Goal: Task Accomplishment & Management: Use online tool/utility

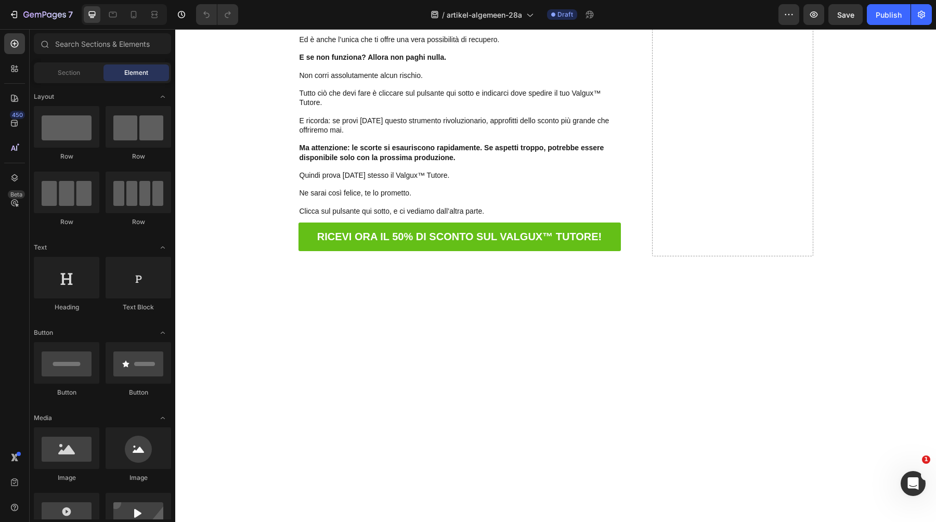
scroll to position [7536, 0]
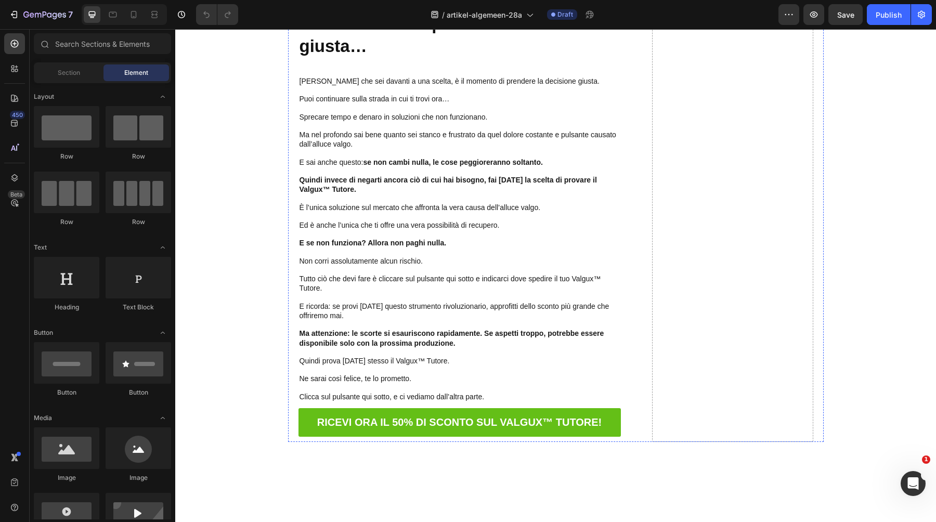
scroll to position [7073, 0]
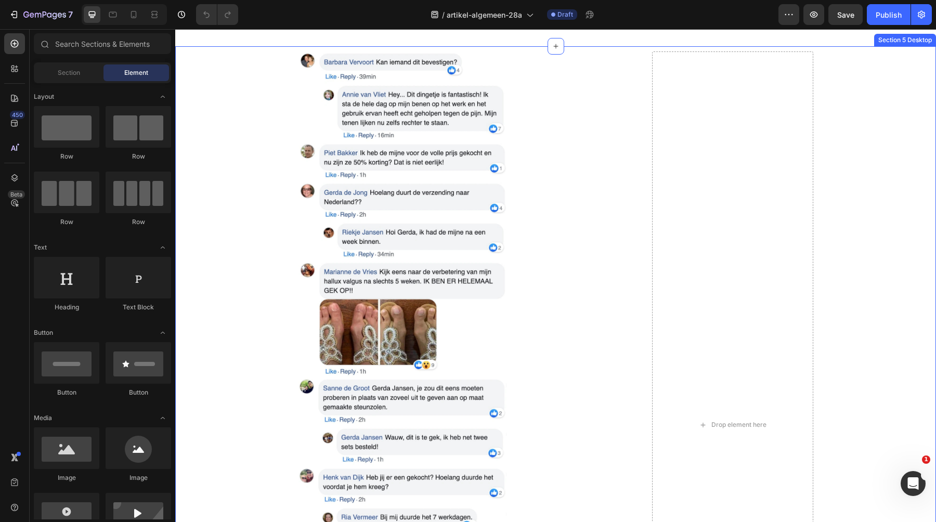
scroll to position [9430, 0]
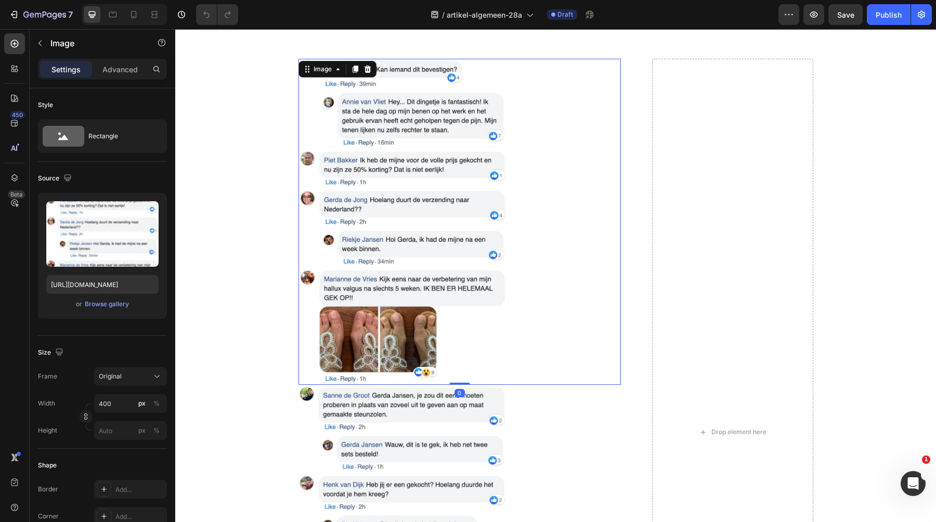
click at [361, 247] on img at bounding box center [403, 222] width 208 height 327
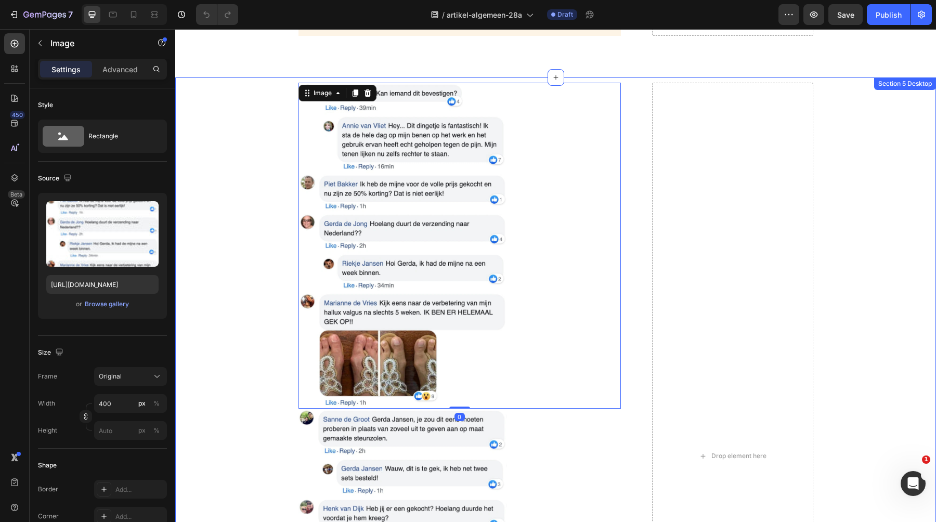
scroll to position [9381, 0]
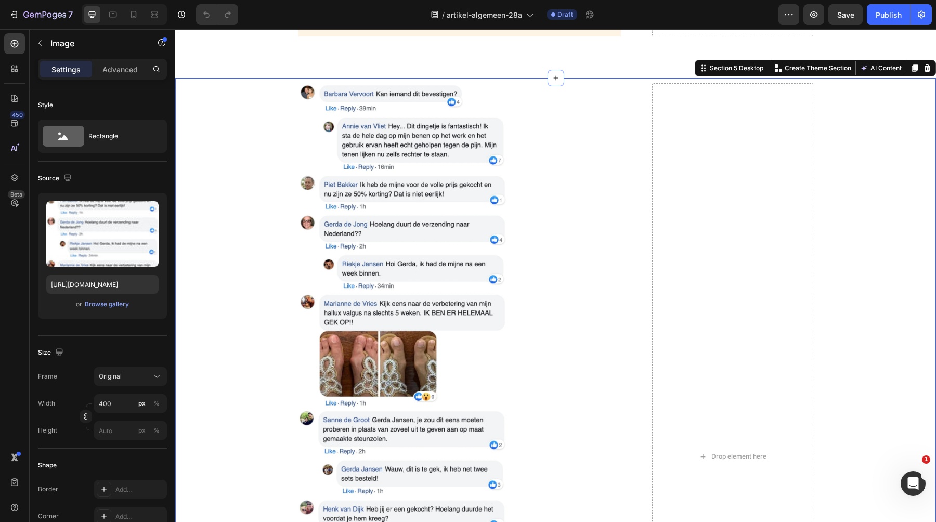
click at [238, 194] on div "Image Image RICEVI ORA IL 50% DI SCONTO SUL VALGUX™ TUTORE! Button Drop element…" at bounding box center [555, 457] width 761 height 748
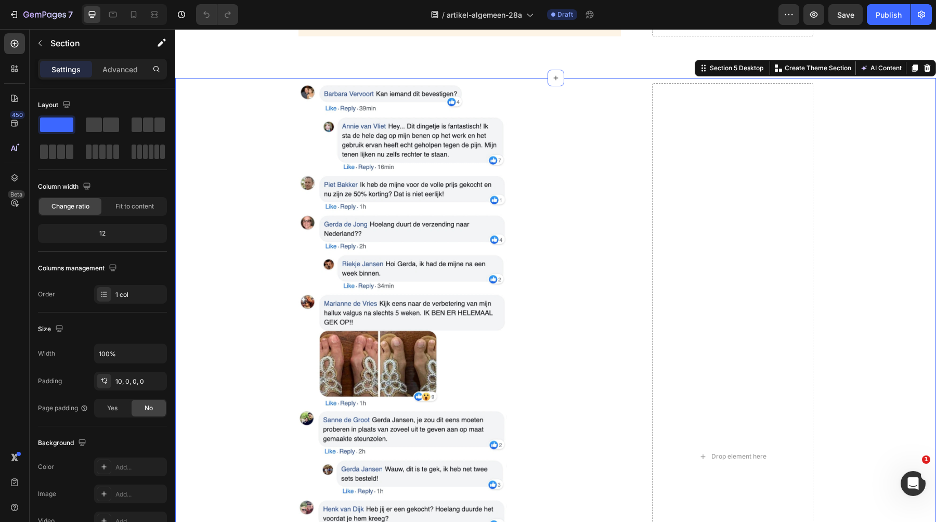
click at [226, 133] on div "Image Image RICEVI ORA IL 50% DI SCONTO SUL VALGUX™ TUTORE! Button Drop element…" at bounding box center [555, 457] width 761 height 748
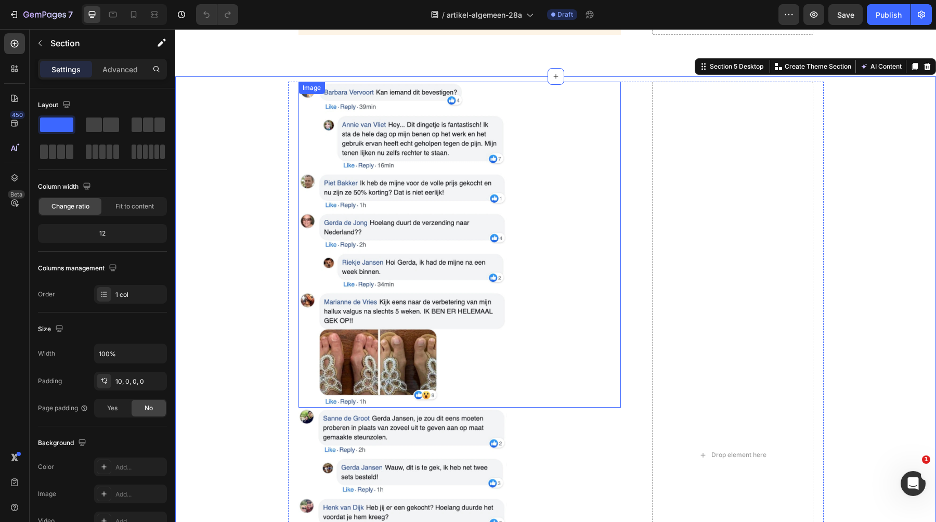
scroll to position [9385, 0]
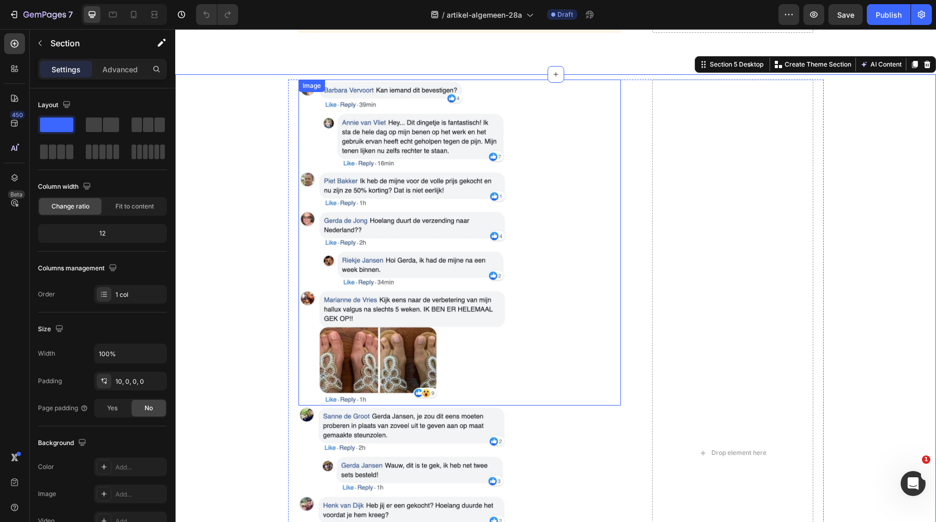
click at [529, 185] on div at bounding box center [460, 243] width 323 height 327
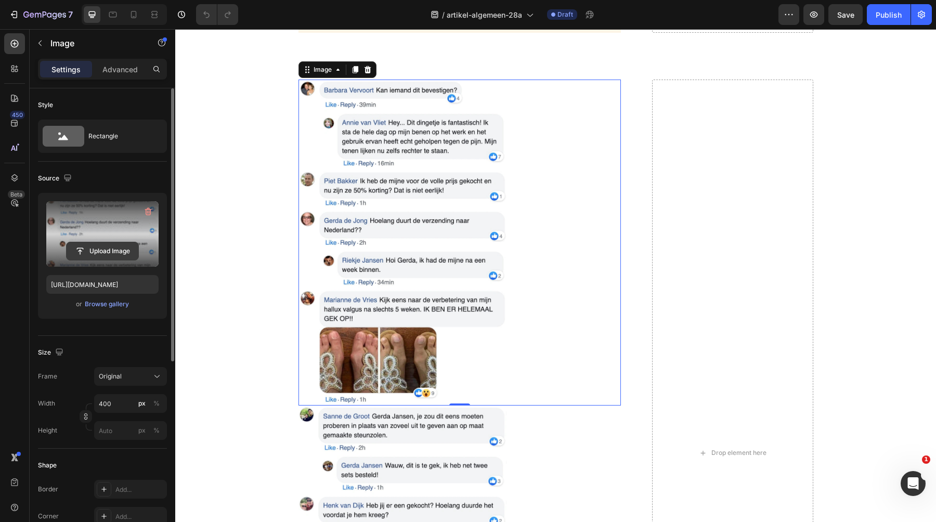
click at [118, 256] on input "file" at bounding box center [103, 251] width 72 height 18
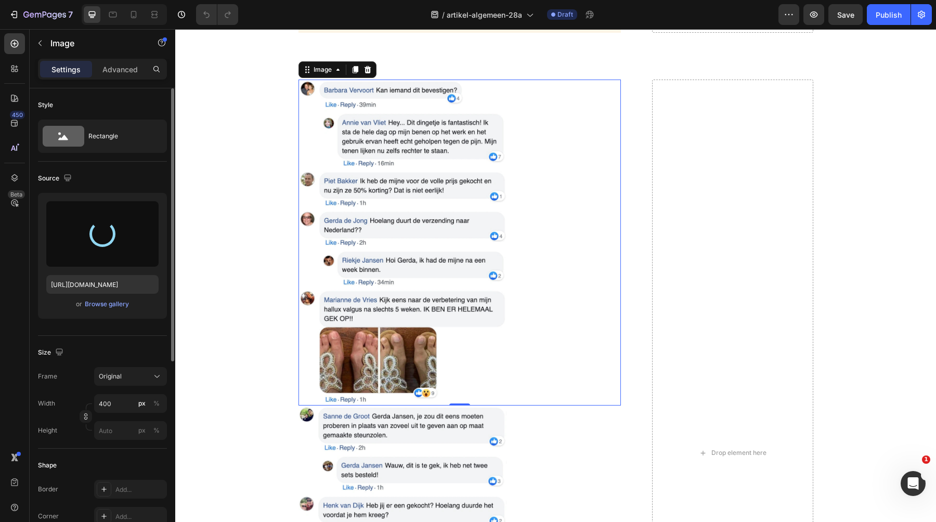
type input "https://cdn.shopify.com/s/files/1/0895/8843/3239/files/gempages_581627102344774…"
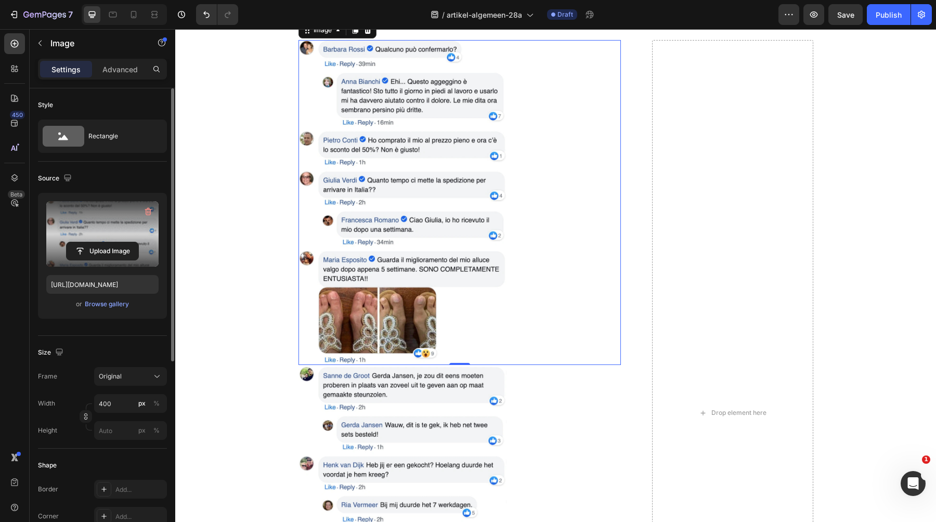
scroll to position [9516, 0]
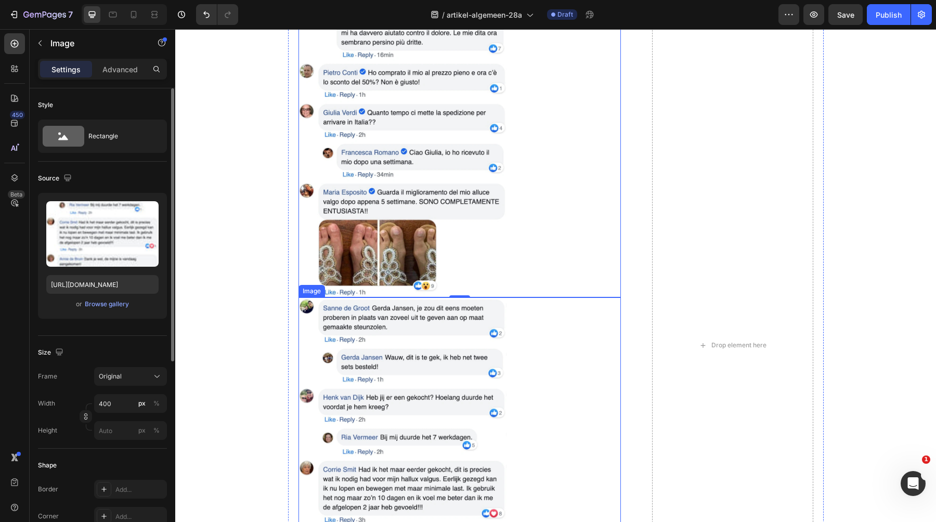
click at [364, 355] on img at bounding box center [403, 492] width 208 height 388
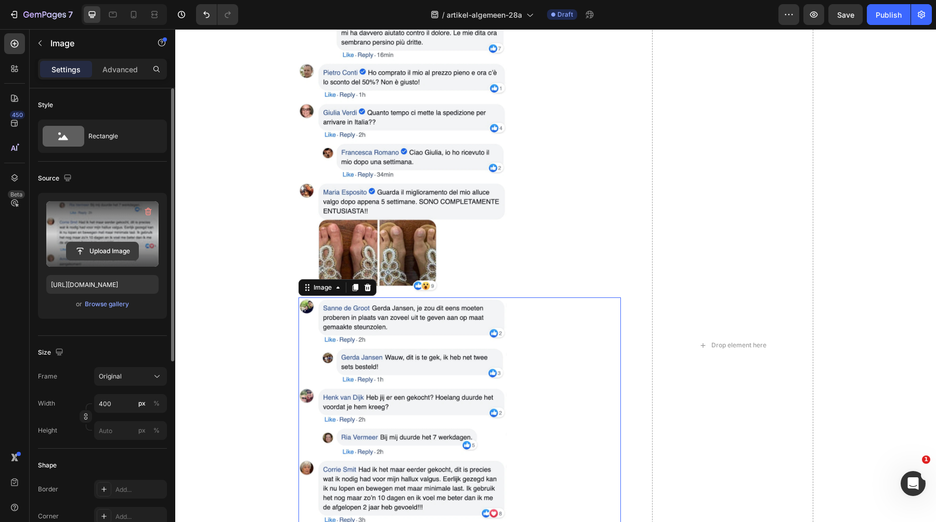
click at [101, 253] on input "file" at bounding box center [103, 251] width 72 height 18
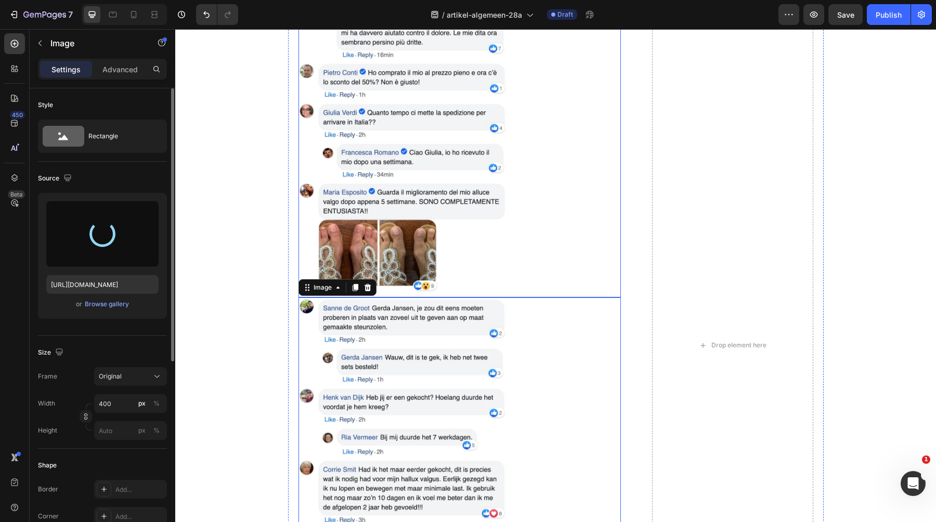
type input "https://cdn.shopify.com/s/files/1/0895/8843/3239/files/gempages_581627102344774…"
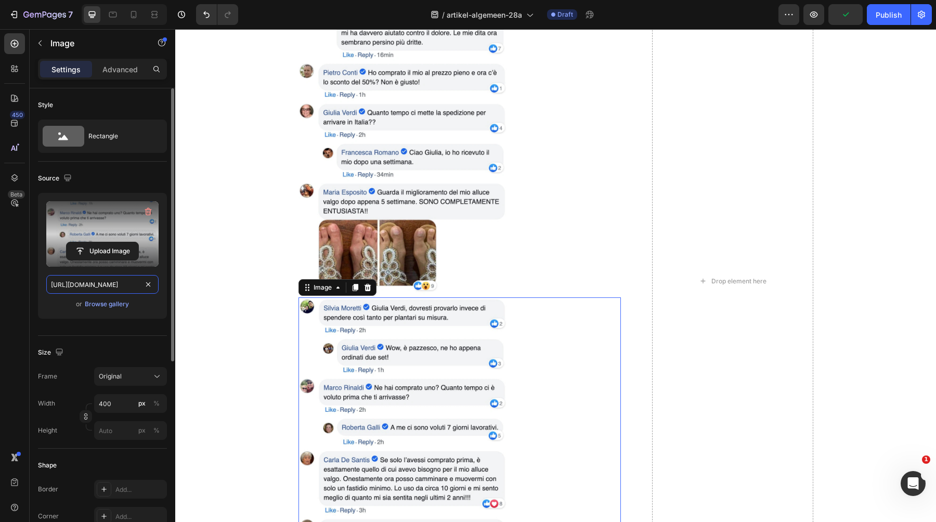
click at [104, 282] on input "https://cdn.shopify.com/s/files/1/0895/8843/3239/files/gempages_581627102344774…" at bounding box center [102, 284] width 112 height 19
click at [137, 16] on icon at bounding box center [134, 14] width 10 height 10
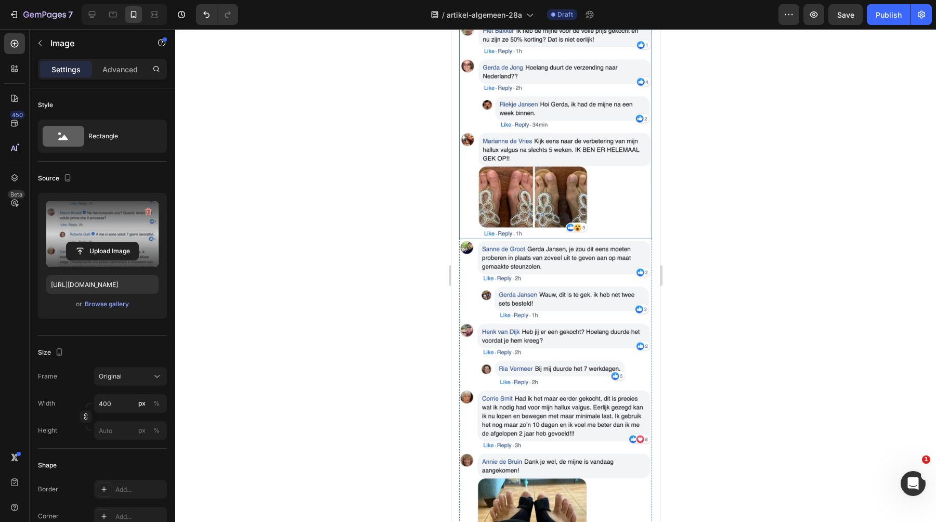
scroll to position [6501, 0]
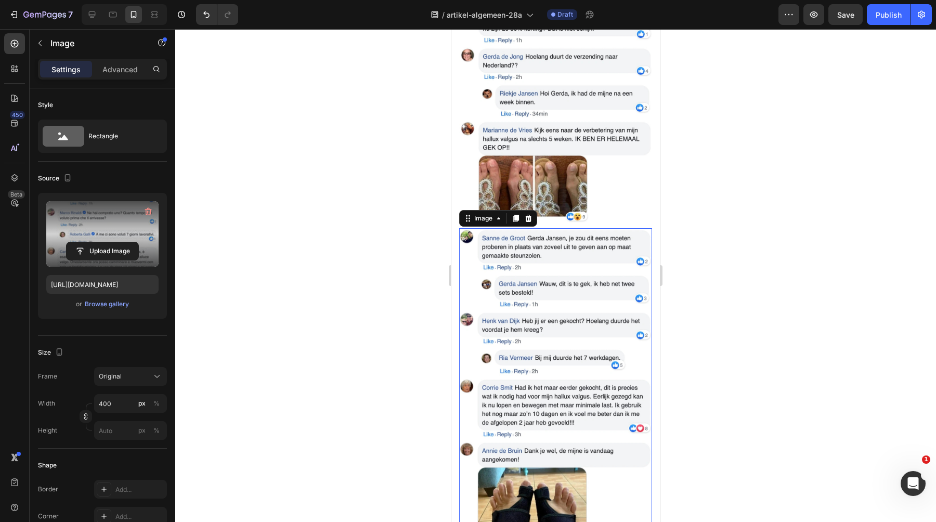
click at [543, 277] on img at bounding box center [555, 408] width 193 height 360
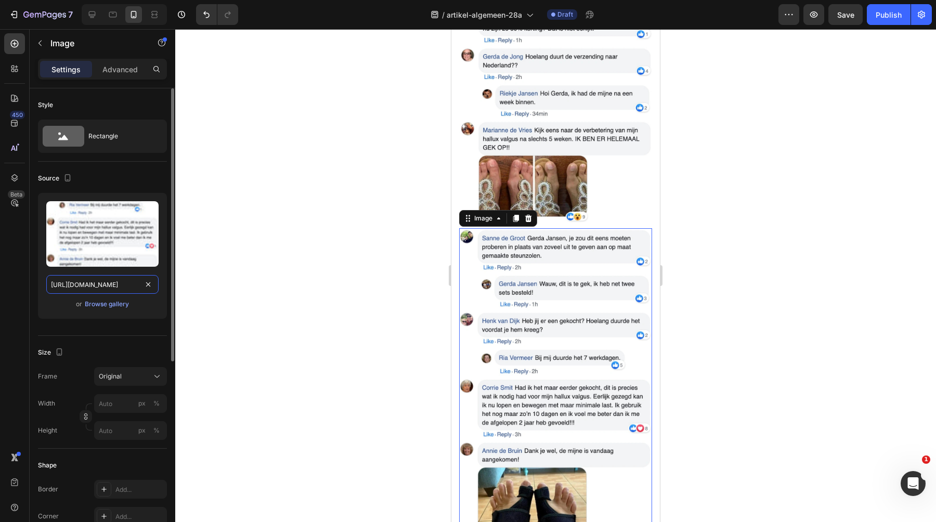
click at [89, 277] on input "https://cdn.shopify.com/s/files/1/0895/8843/3239/files/gempages_581627102344774…" at bounding box center [102, 284] width 112 height 19
paste input "795cac2e-7d1b-4834-8699-a4e2dc64c10b"
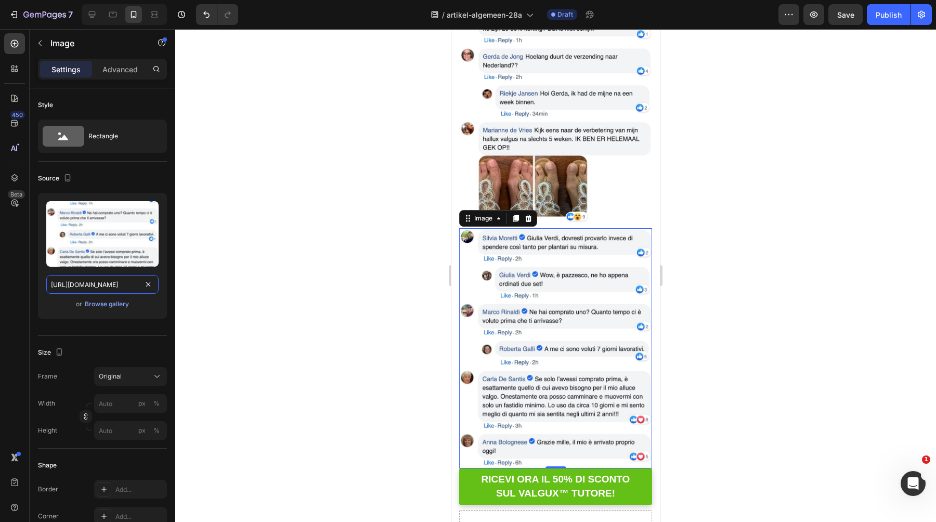
type input "https://cdn.shopify.com/s/files/1/0895/8843/3239/files/gempages_581627102344774…"
click at [281, 220] on div at bounding box center [555, 275] width 761 height 493
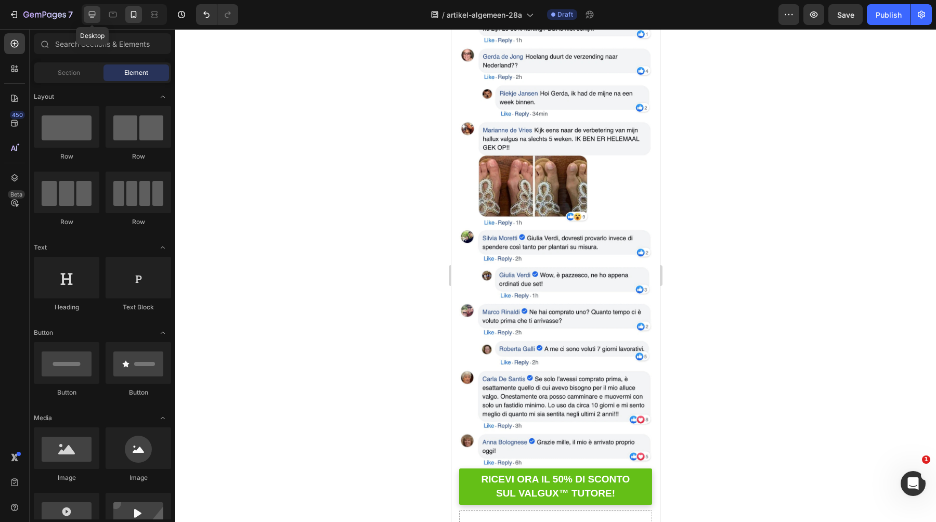
click at [97, 19] on icon at bounding box center [92, 14] width 10 height 10
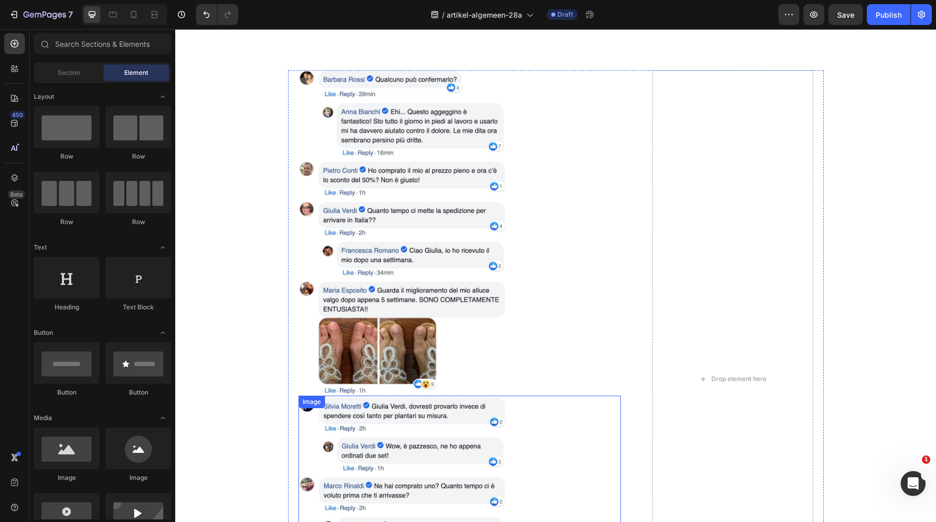
scroll to position [9591, 0]
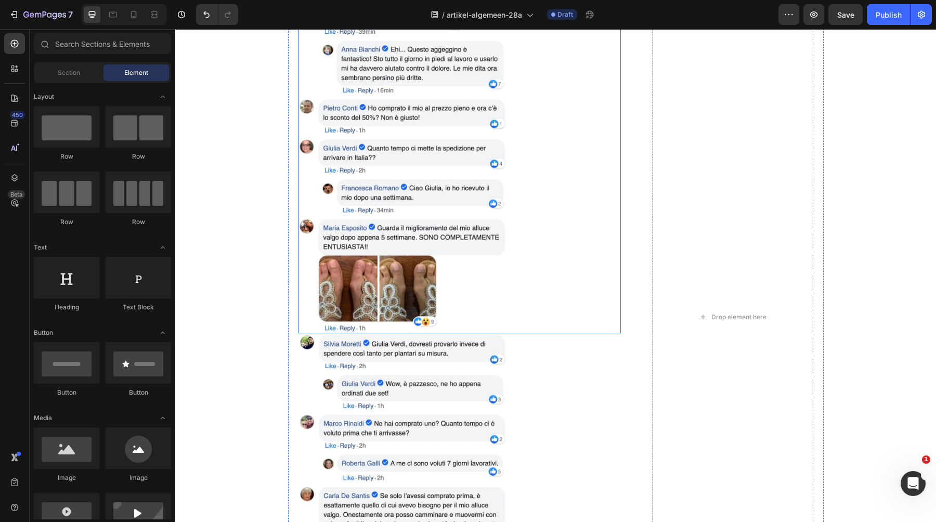
click at [386, 181] on img at bounding box center [403, 171] width 208 height 326
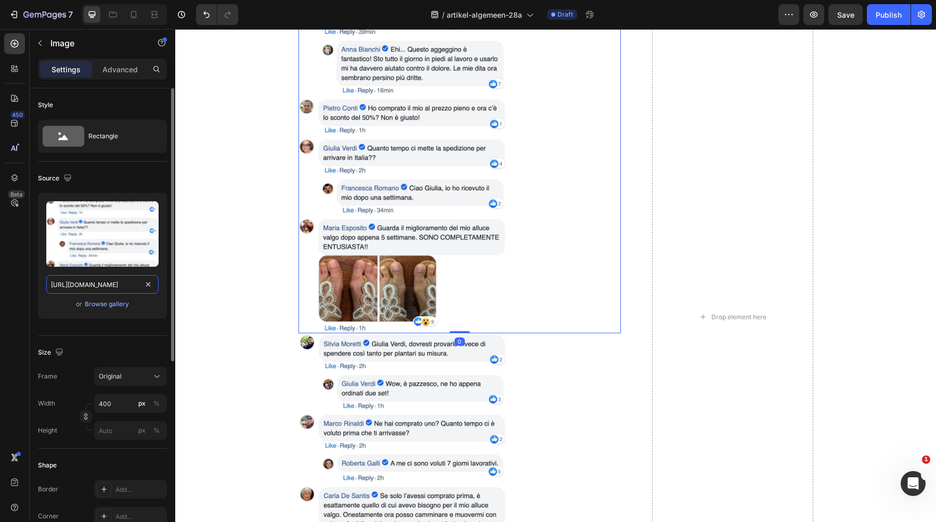
click at [112, 279] on input "https://cdn.shopify.com/s/files/1/0895/8843/3239/files/gempages_581627102344774…" at bounding box center [102, 284] width 112 height 19
click at [134, 18] on icon at bounding box center [134, 14] width 6 height 7
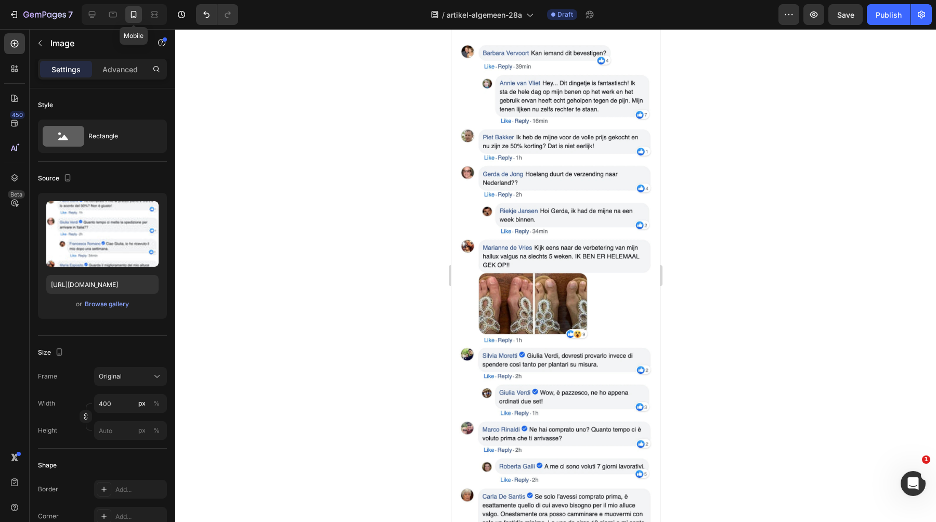
scroll to position [6397, 0]
click at [517, 221] on img at bounding box center [555, 195] width 193 height 303
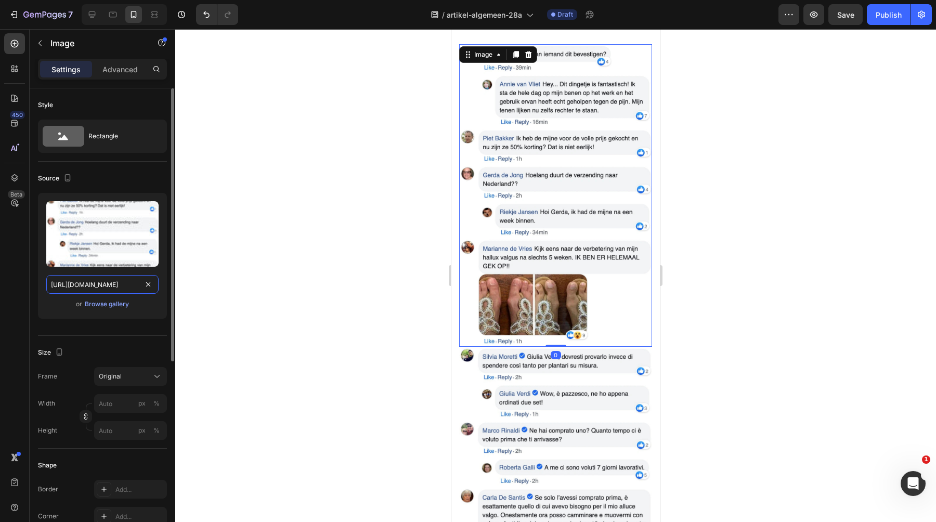
click at [80, 281] on input "https://cdn.shopify.com/s/files/1/0895/8843/3239/files/gempages_581627102344774…" at bounding box center [102, 284] width 112 height 19
paste input "4d9fb455-85aa-4368-8349-ef5fe4660d37"
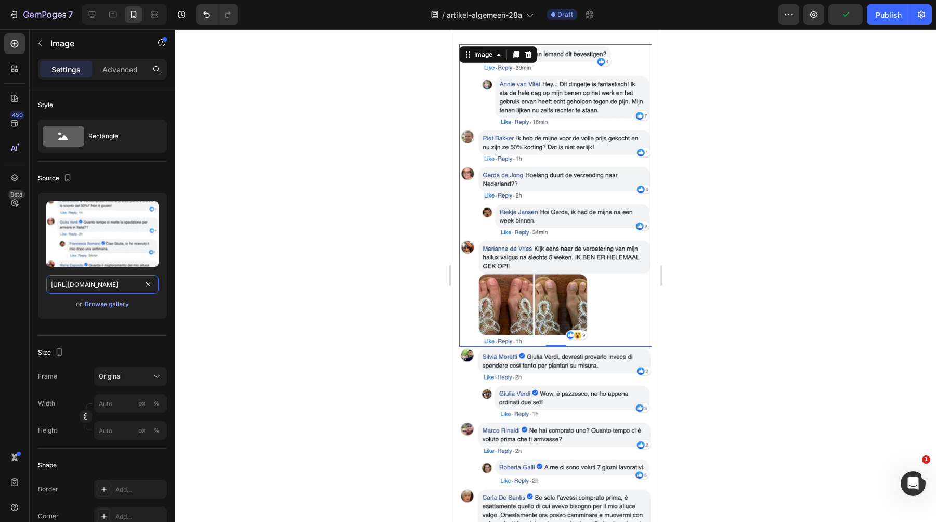
type input "https://cdn.shopify.com/s/files/1/0895/8843/3239/files/gempages_581627102344774…"
click at [230, 226] on div at bounding box center [555, 275] width 761 height 493
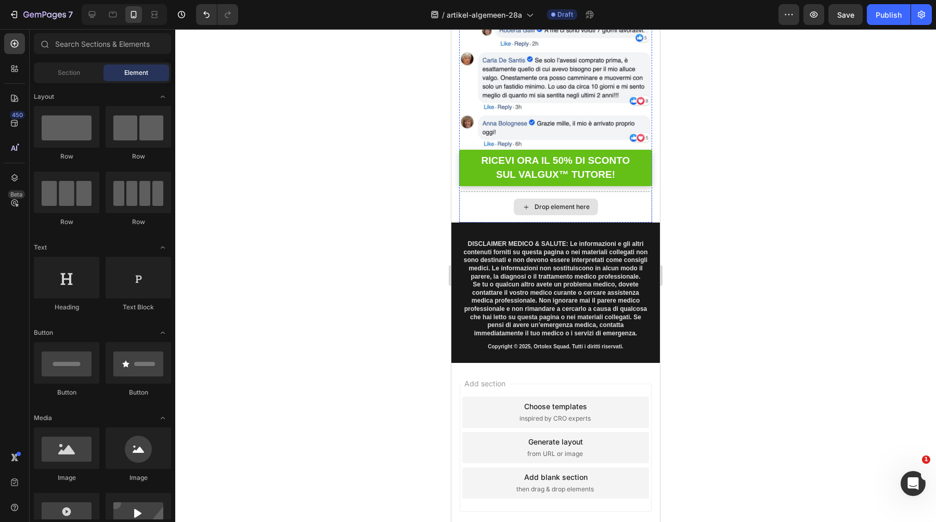
scroll to position [6819, 0]
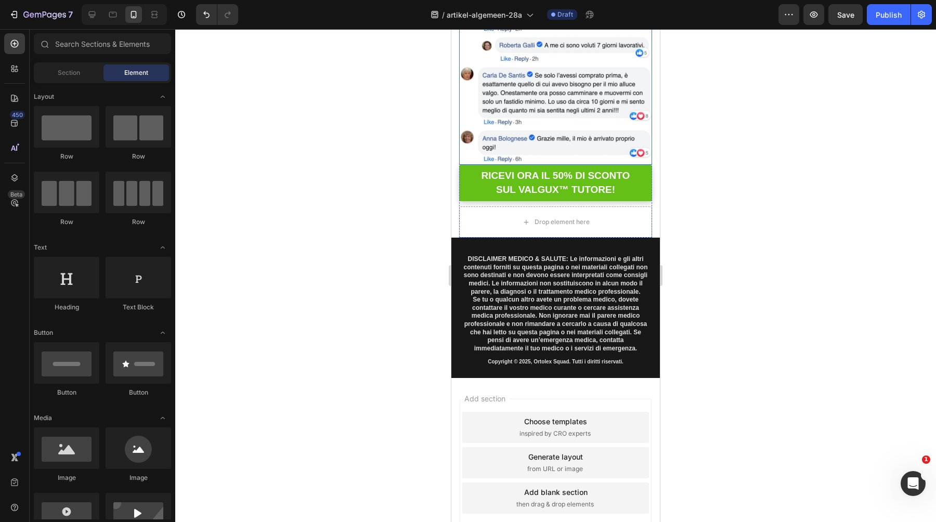
click at [531, 149] on img at bounding box center [555, 45] width 193 height 240
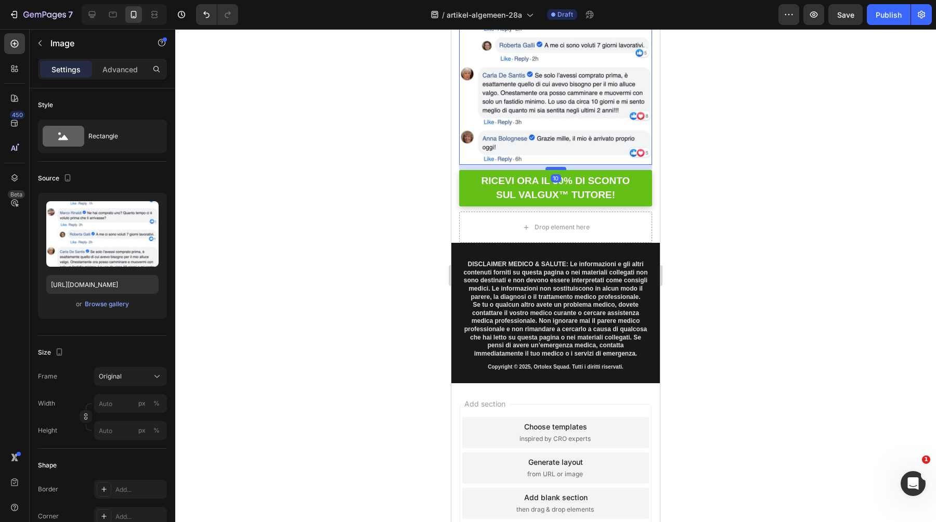
drag, startPoint x: 555, startPoint y: 162, endPoint x: 554, endPoint y: 168, distance: 5.4
click at [554, 168] on div at bounding box center [556, 168] width 21 height 3
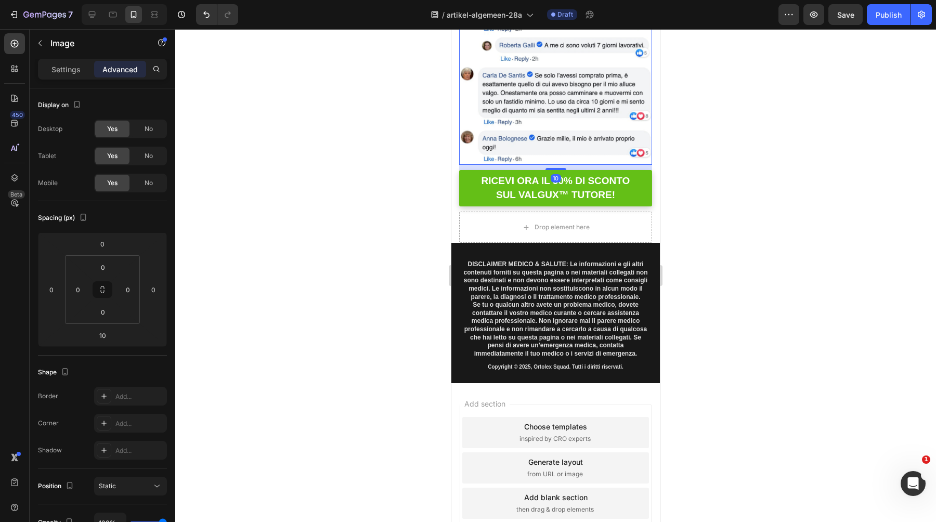
click at [378, 157] on div at bounding box center [555, 275] width 761 height 493
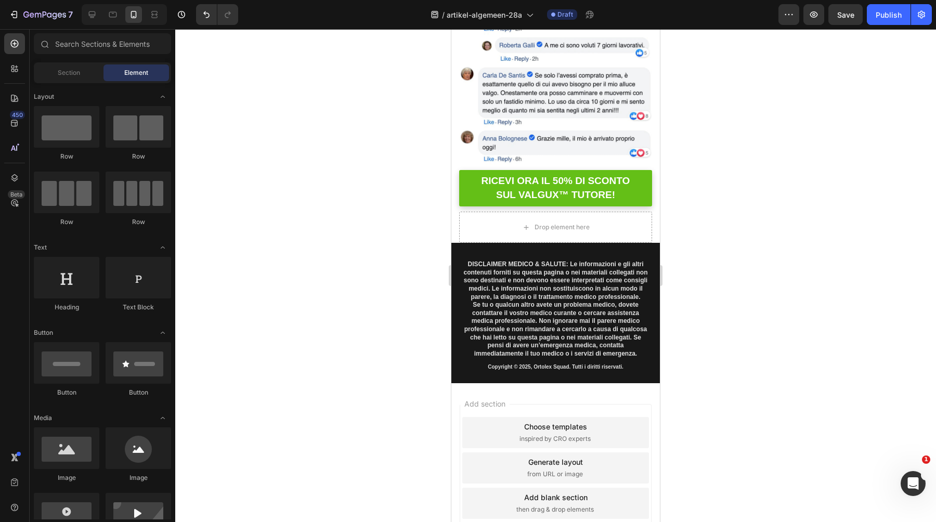
click at [362, 157] on div at bounding box center [555, 275] width 761 height 493
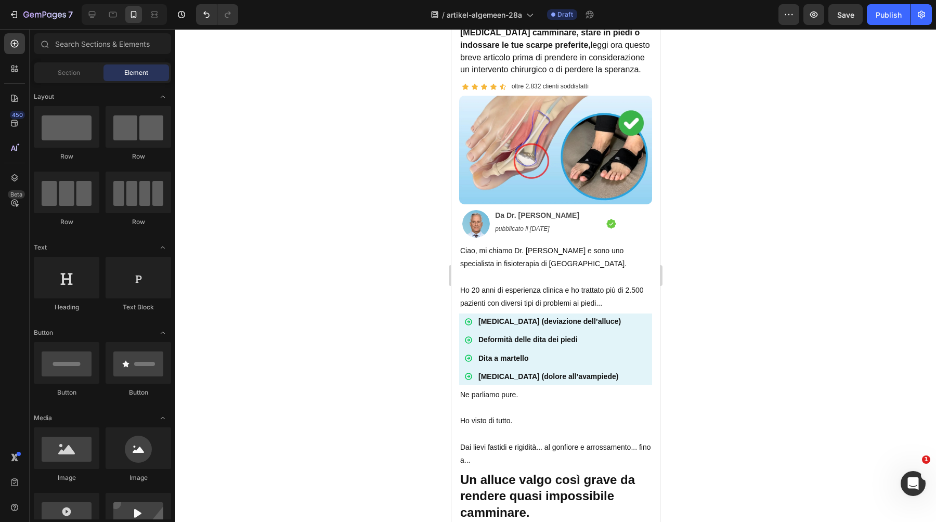
scroll to position [0, 0]
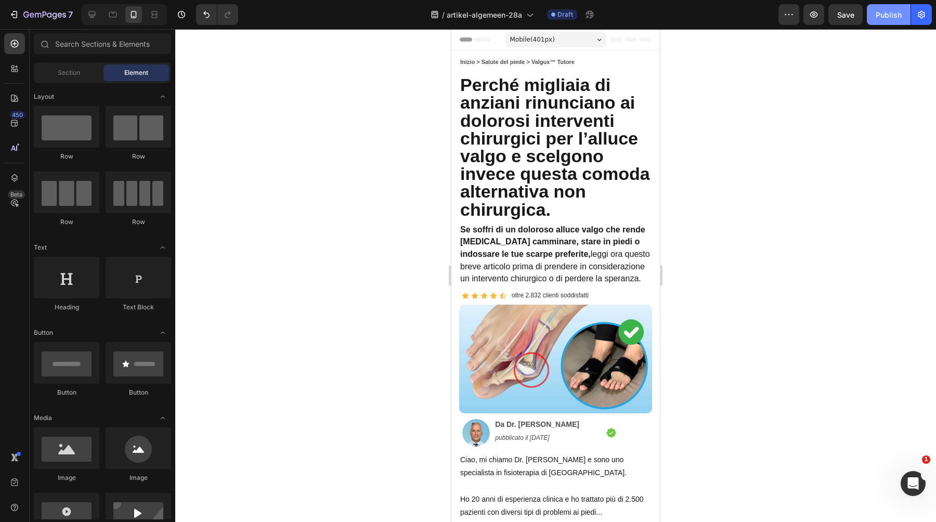
click at [881, 17] on div "Publish" at bounding box center [889, 14] width 26 height 11
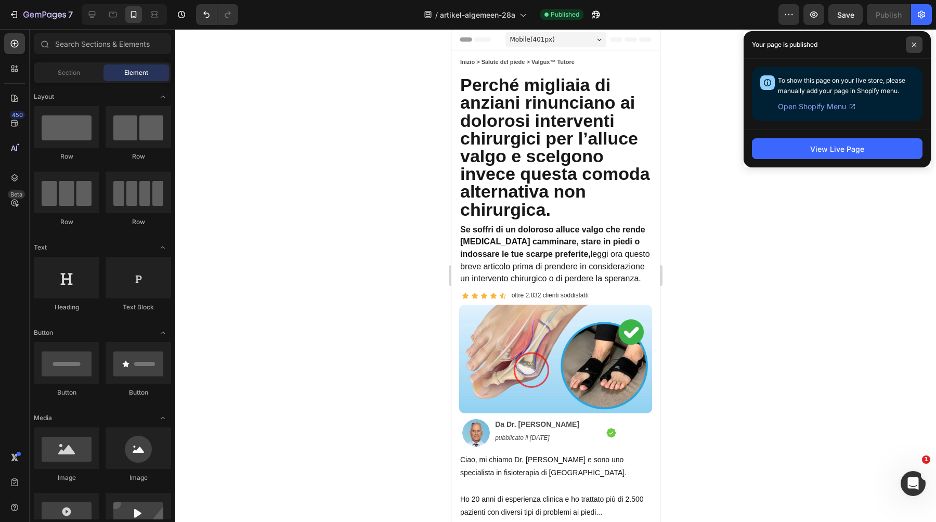
click at [915, 45] on icon at bounding box center [914, 44] width 5 height 5
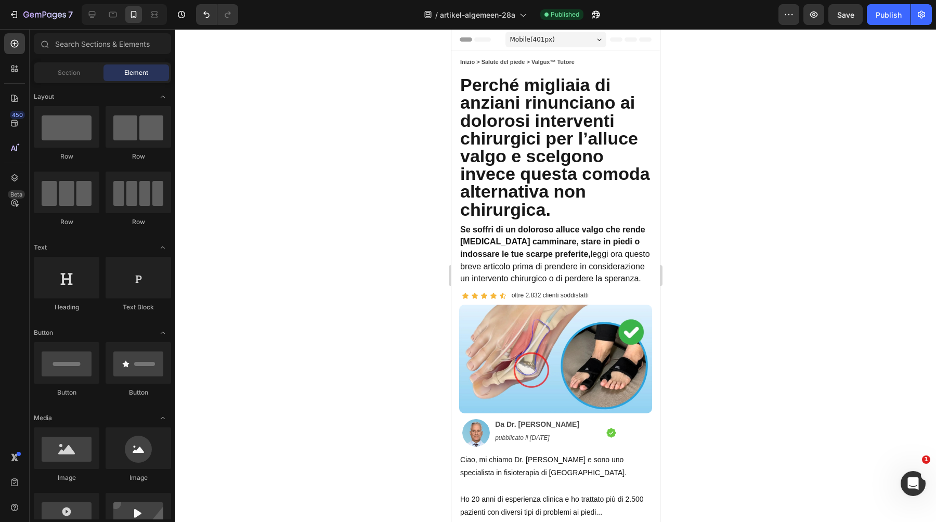
click at [820, 117] on div at bounding box center [555, 275] width 761 height 493
click at [92, 13] on icon at bounding box center [92, 14] width 10 height 10
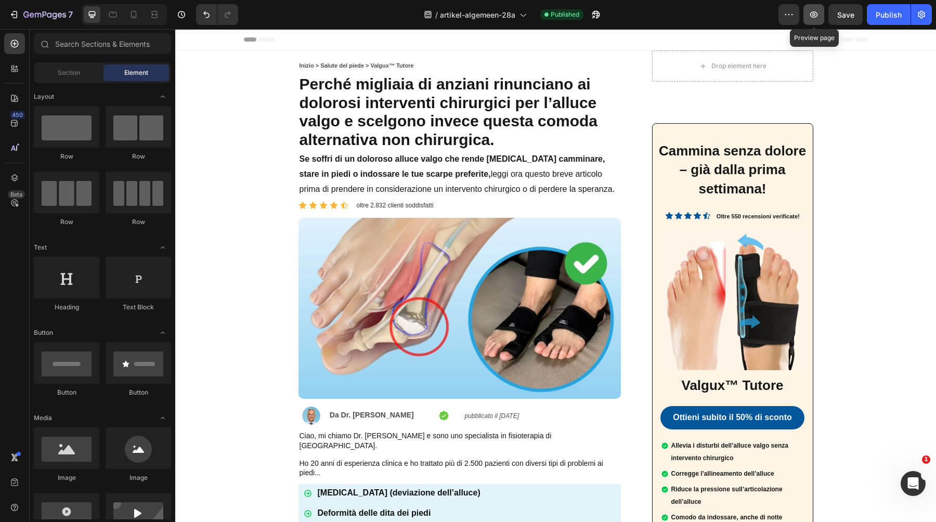
click at [816, 15] on icon "button" at bounding box center [814, 14] width 10 height 10
click at [598, 21] on button "button" at bounding box center [596, 14] width 21 height 21
click at [484, 25] on div "/ artikel-algemeen-28a" at bounding box center [475, 14] width 113 height 25
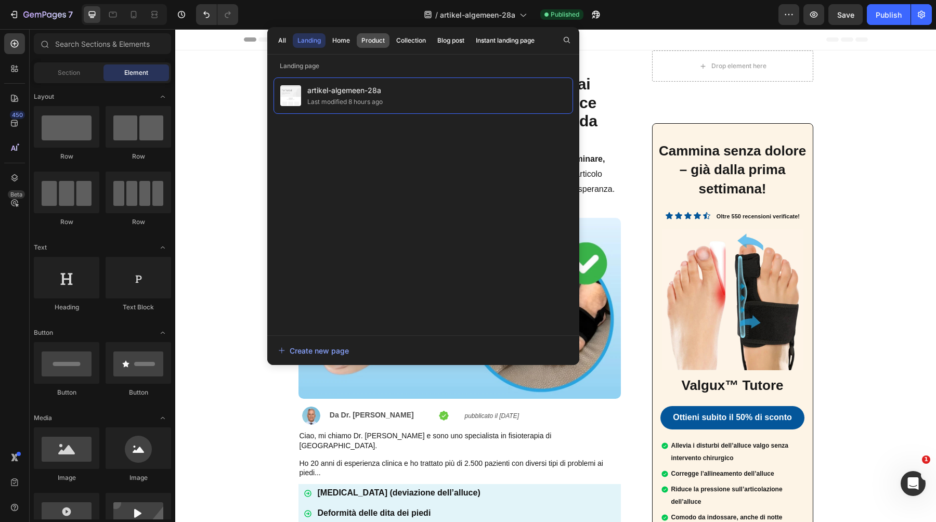
click at [365, 39] on div "Product" at bounding box center [373, 40] width 23 height 9
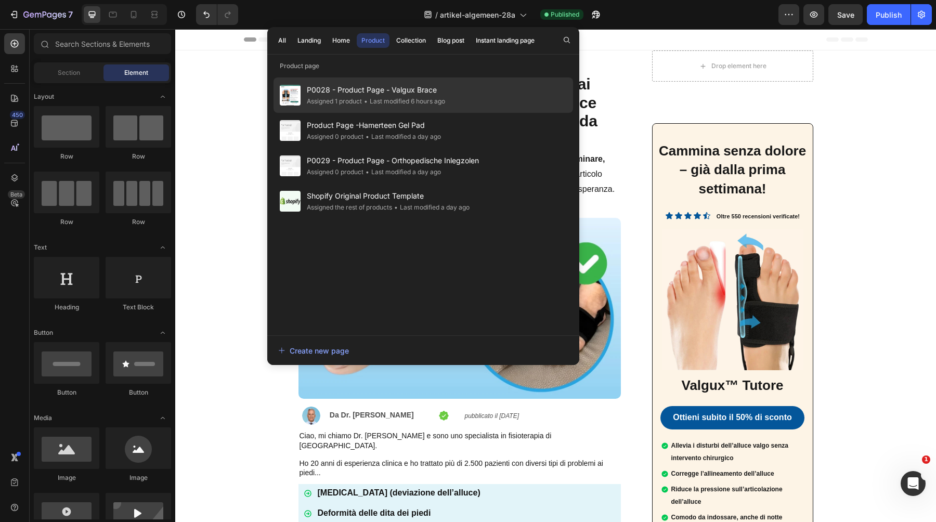
click at [357, 100] on div "Assigned 1 product" at bounding box center [334, 101] width 55 height 10
